Goal: Complete application form

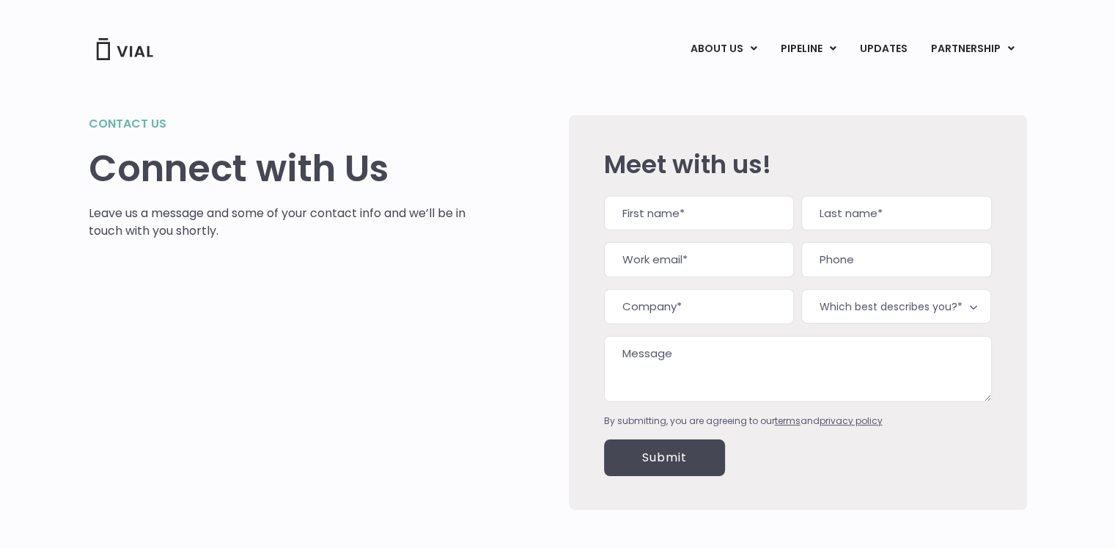
click at [730, 214] on input "First" at bounding box center [699, 213] width 190 height 35
type input "Tommy"
type input "Landry"
type input "tommy@returnonnow.cmo"
type input "(___) ___-____"
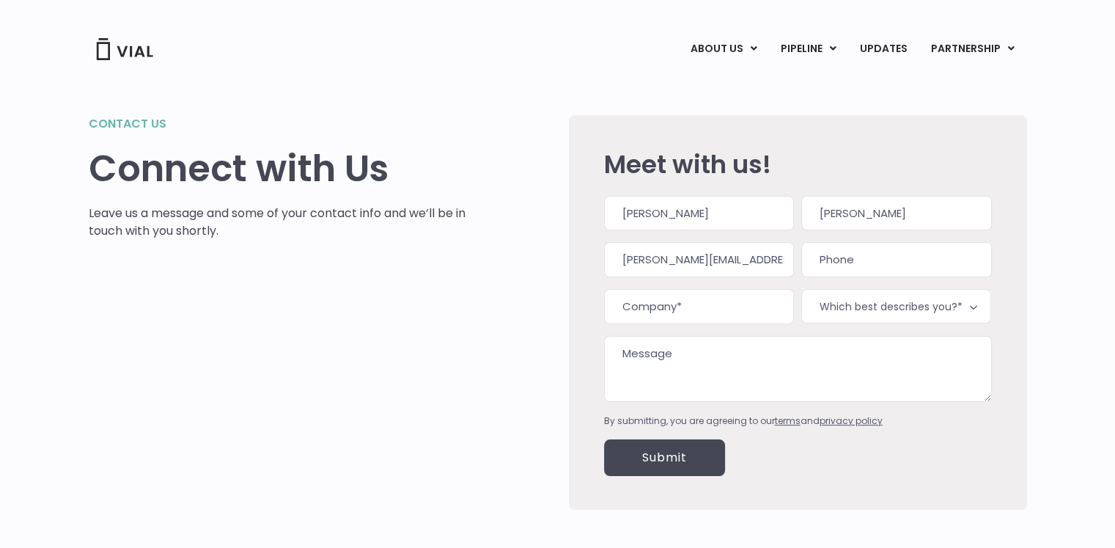
type input "tommy@returnonnow.com"
click at [870, 254] on input "(___) ___-____" at bounding box center [897, 259] width 190 height 35
type input "(512) 348-6669"
type input "Return On Now"
drag, startPoint x: 707, startPoint y: 307, endPoint x: 554, endPoint y: 306, distance: 153.3
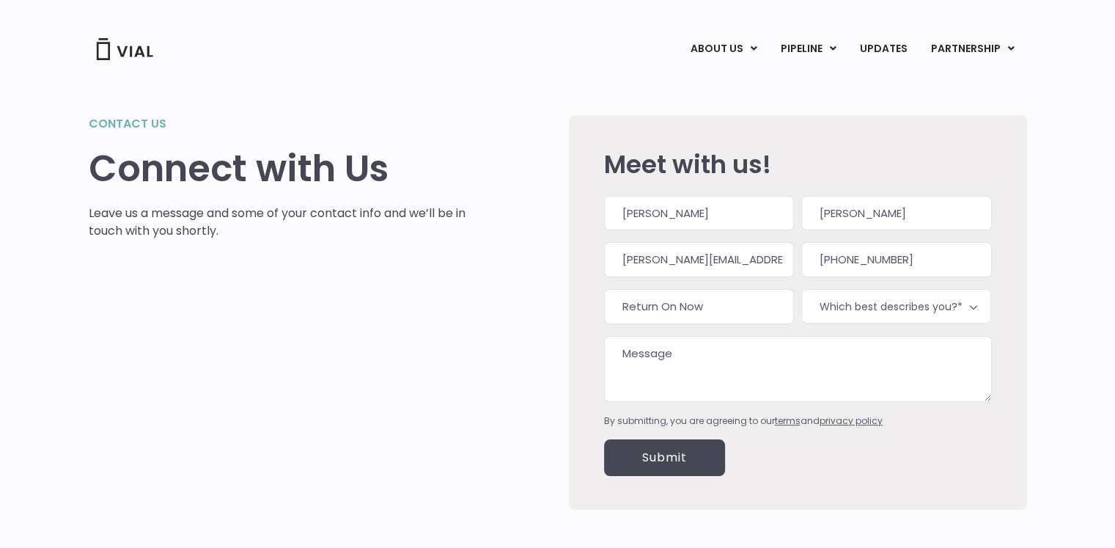
click at [551, 307] on div "Contact us Connect with Us Leave us a message and some of your contact info and…" at bounding box center [558, 312] width 939 height 395
paste input "Return On Now"
type input "Return On Now"
click at [944, 309] on span "Which best describes you?*" at bounding box center [897, 306] width 190 height 34
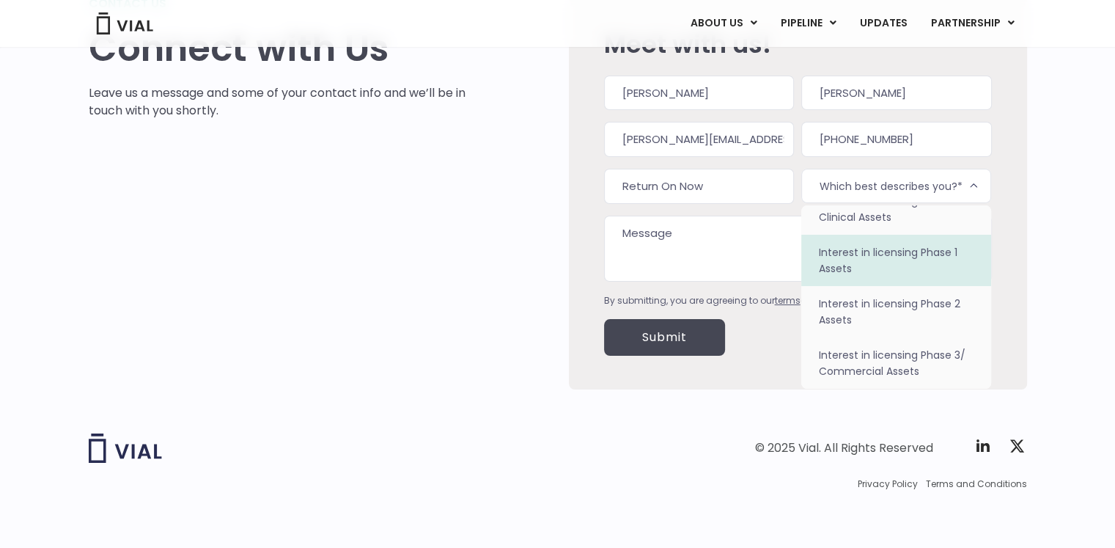
scroll to position [127, 0]
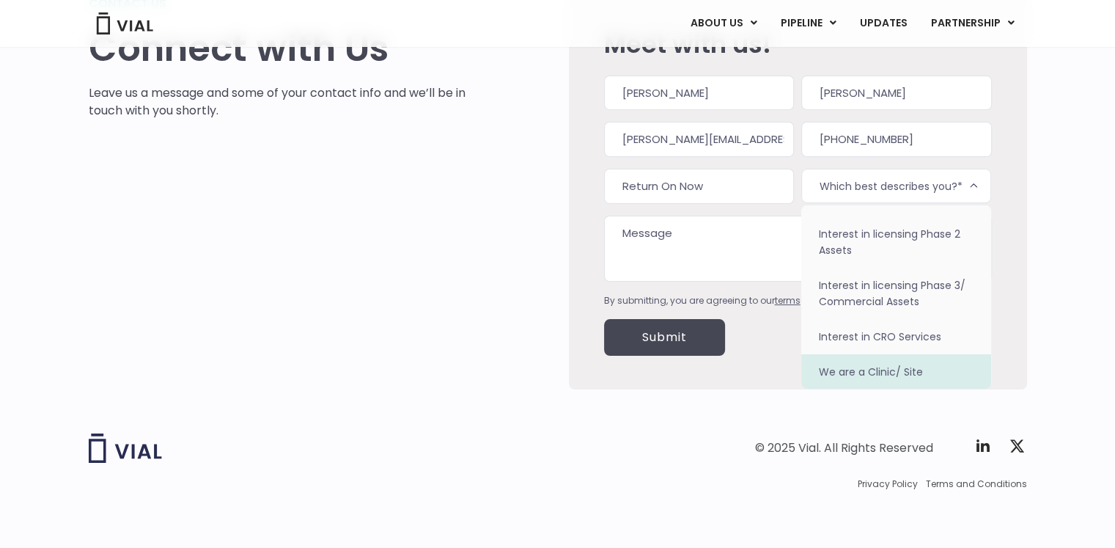
select select "We are a Clinic/ Site"
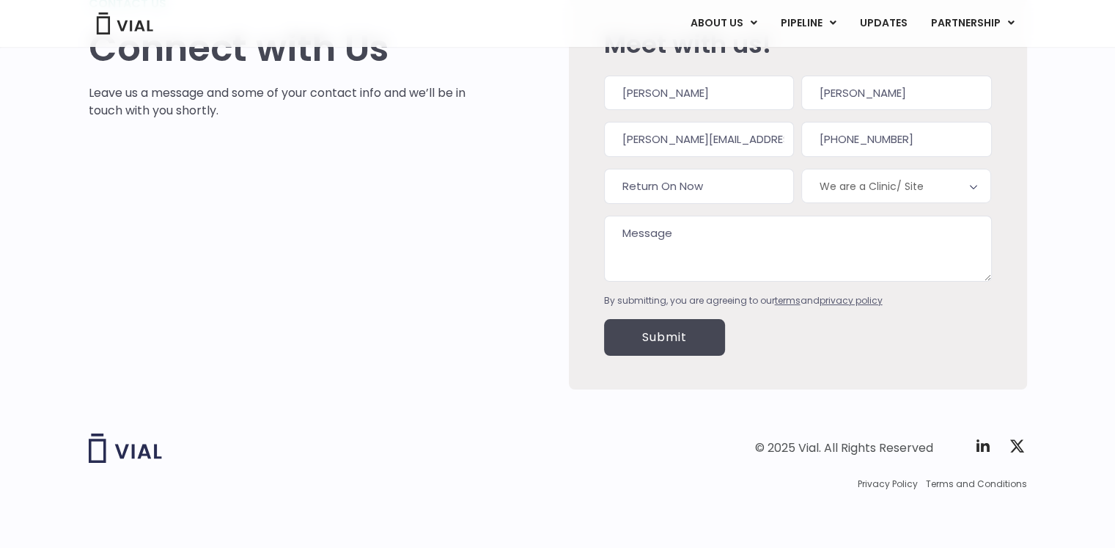
click at [714, 235] on textarea "Message" at bounding box center [798, 249] width 388 height 66
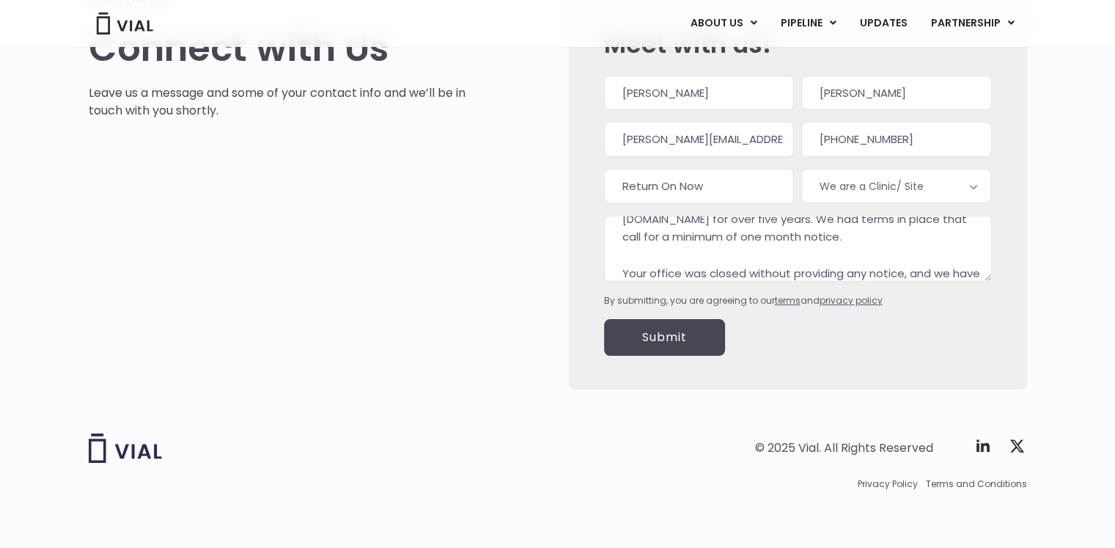
scroll to position [51, 0]
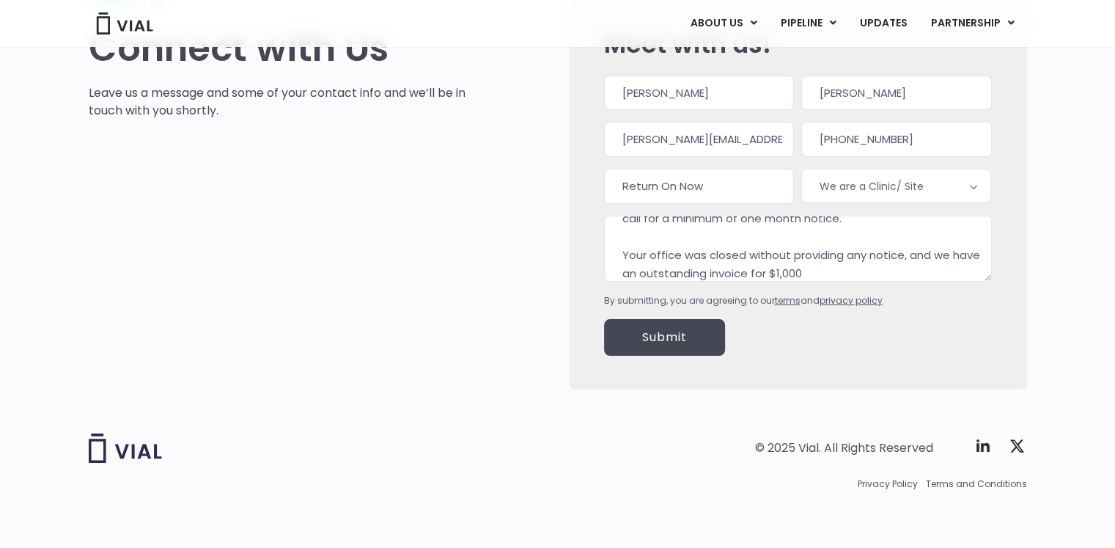
click at [783, 269] on textarea "I was the PPC service provider for DermResearch / GetInAStudy.com for over five…" at bounding box center [798, 249] width 388 height 66
click at [781, 270] on textarea "I was the PPC service provider for DermResearch / GetInAStudy.com for over five…" at bounding box center [798, 249] width 388 height 66
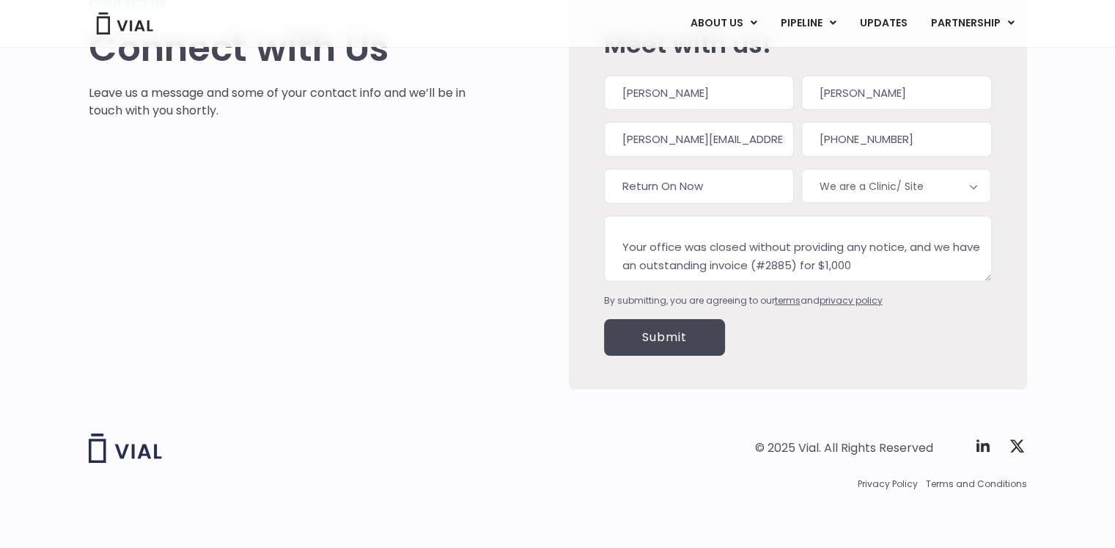
click at [922, 260] on textarea "I was the PPC service provider for DermResearch / GetInAStudy.com for over five…" at bounding box center [798, 249] width 388 height 66
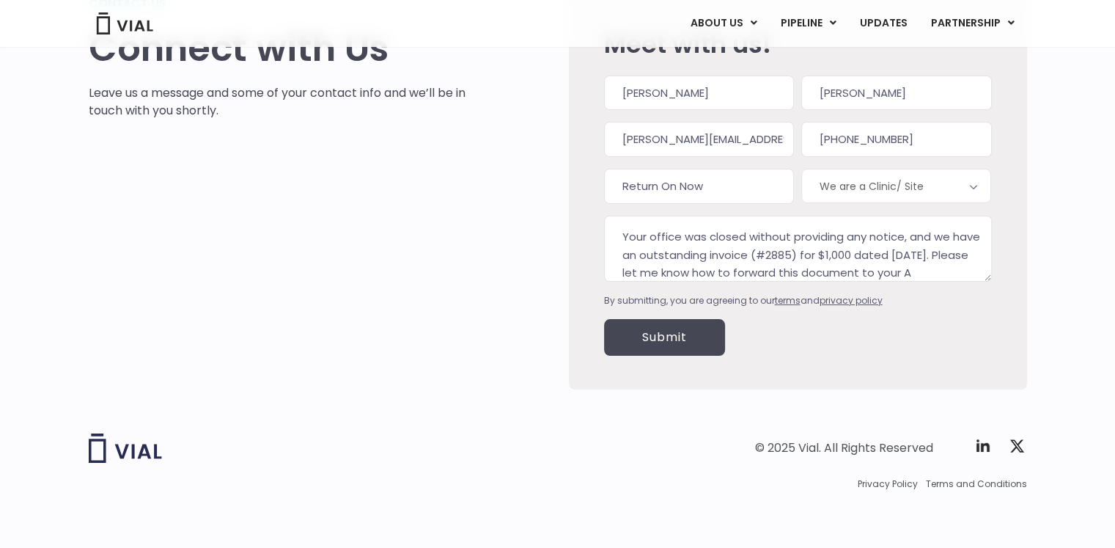
scroll to position [87, 0]
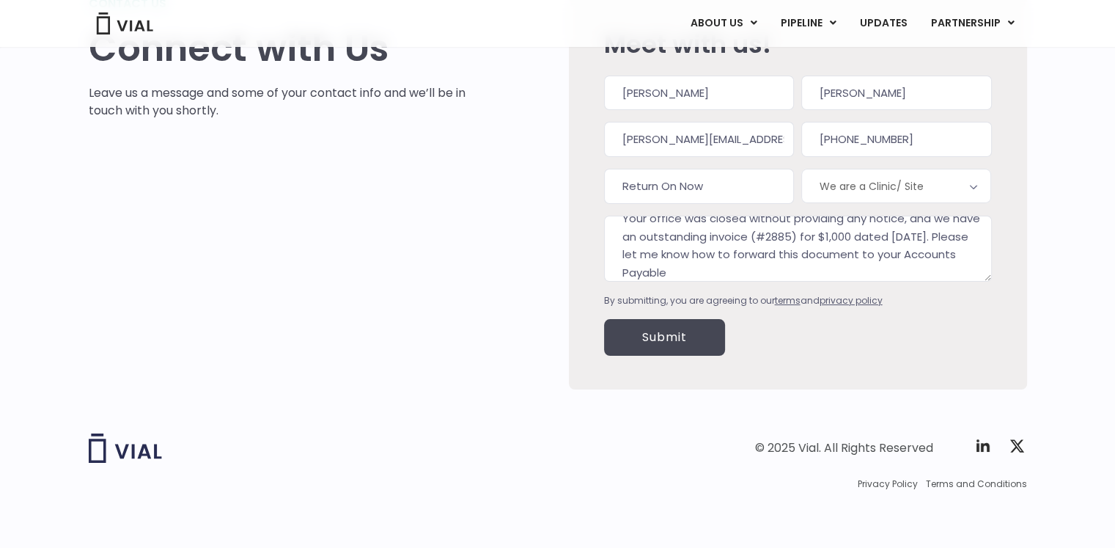
click at [770, 265] on textarea "I was the PPC service provider for DermResearch / GetInAStudy.com for over five…" at bounding box center [798, 249] width 388 height 66
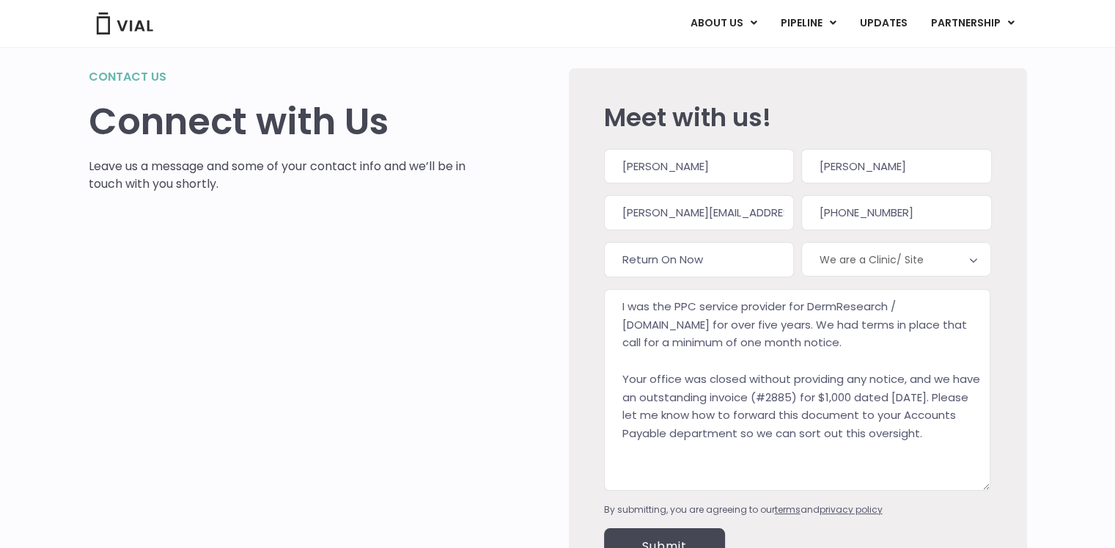
scroll to position [0, 0]
drag, startPoint x: 987, startPoint y: 349, endPoint x: 987, endPoint y: 488, distance: 139.3
click at [987, 488] on textarea "I was the PPC service provider for DermResearch / GetInAStudy.com for over five…" at bounding box center [797, 391] width 387 height 205
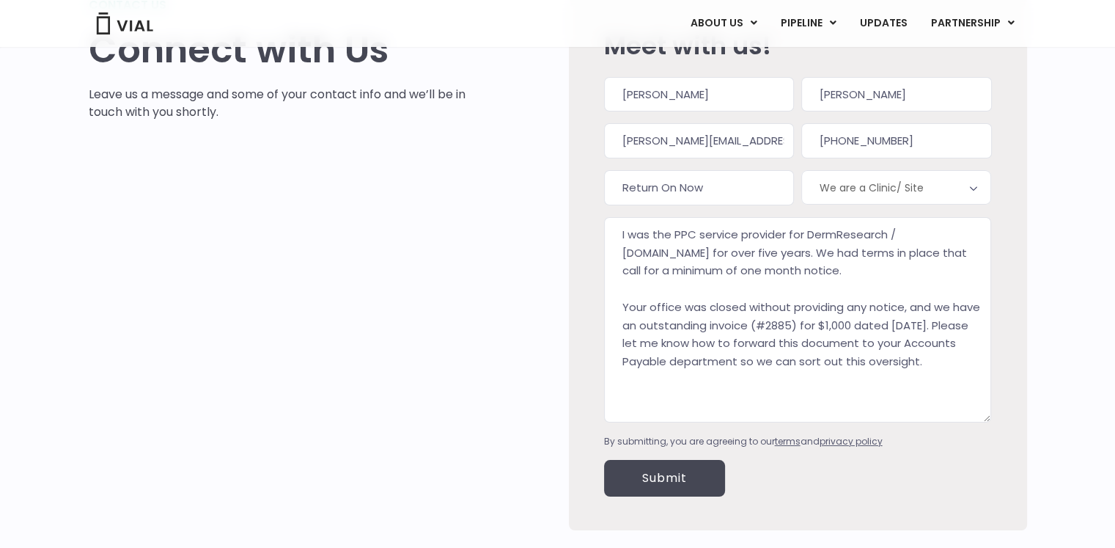
scroll to position [194, 0]
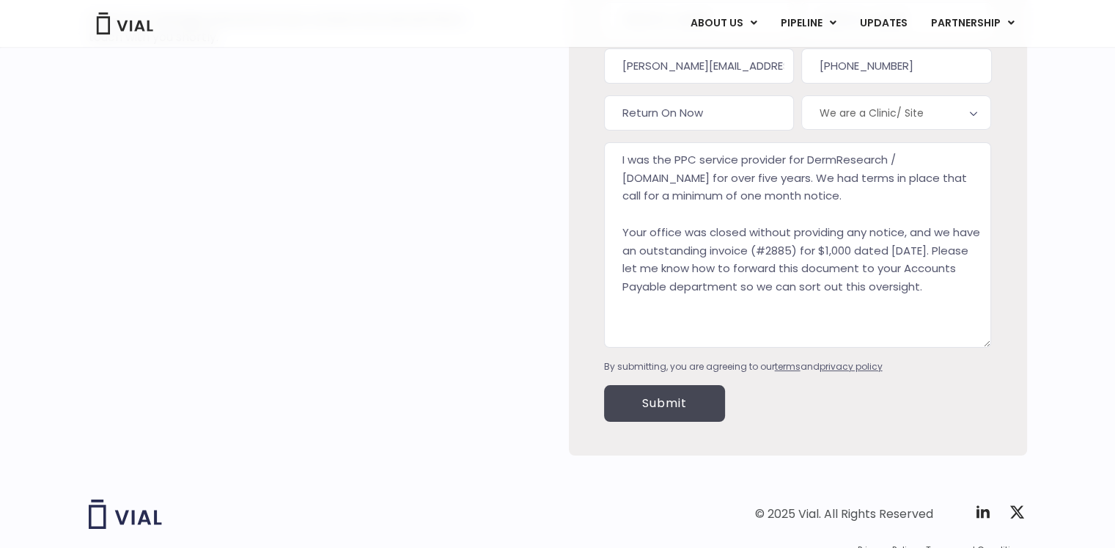
drag, startPoint x: 854, startPoint y: 246, endPoint x: 950, endPoint y: 250, distance: 96.1
click at [950, 250] on textarea "I was the PPC service provider for DermResearch / GetInAStudy.com for over five…" at bounding box center [797, 244] width 387 height 205
click at [769, 194] on textarea "I was the PPC service provider for DermResearch / GetInAStudy.com for over five…" at bounding box center [797, 244] width 387 height 205
click at [877, 198] on textarea "I was the PPC service provider for DermResearch / GetInAStudy.com for over five…" at bounding box center [797, 244] width 387 height 205
click at [924, 194] on textarea "I was the PPC service provider for DermResearch / GetInAStudy.com for over five…" at bounding box center [797, 244] width 387 height 205
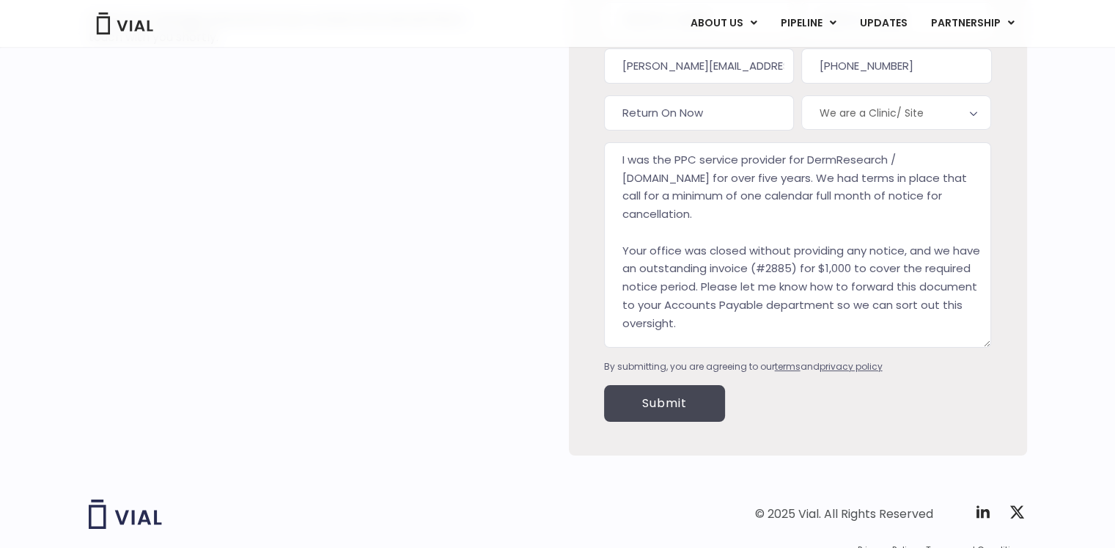
scroll to position [259, 0]
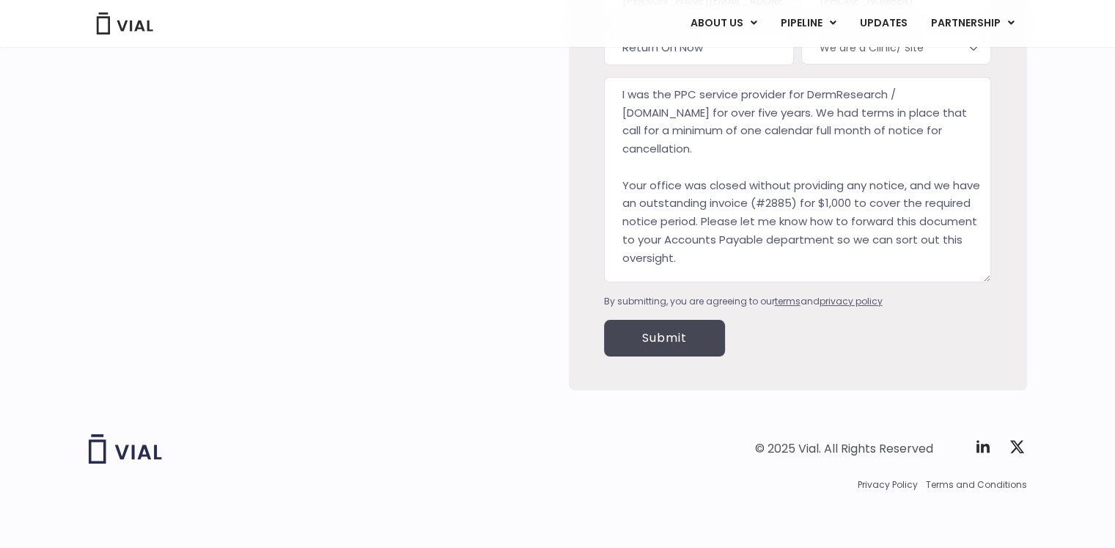
click at [695, 258] on textarea "I was the PPC service provider for DermResearch / GetInAStudy.com for over five…" at bounding box center [797, 179] width 387 height 205
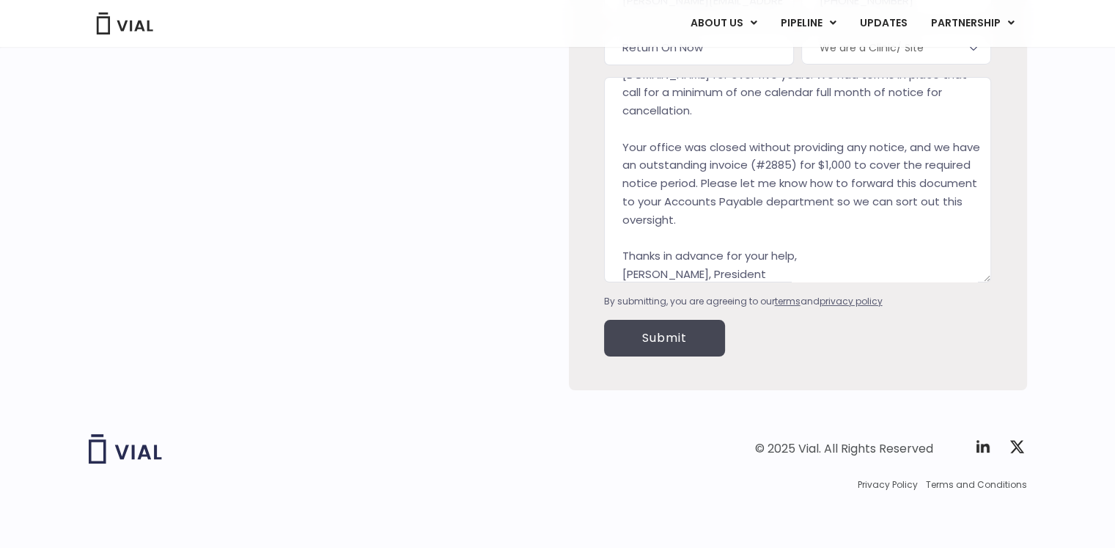
scroll to position [56, 0]
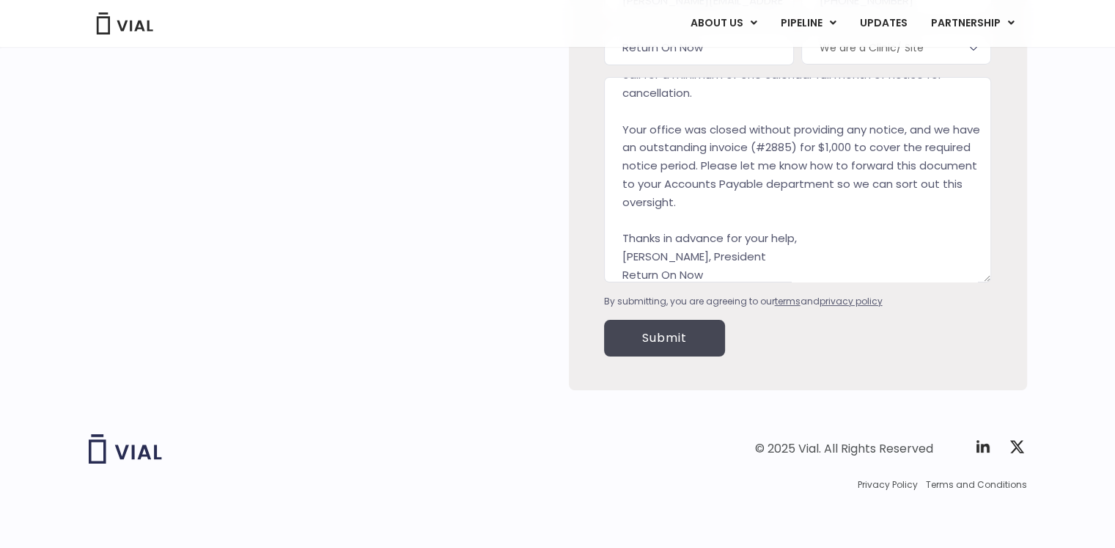
type textarea "I was the PPC service provider for DermResearch / GetInAStudy.com for over five…"
click at [677, 345] on input "Submit" at bounding box center [664, 338] width 121 height 37
